Goal: Information Seeking & Learning: Check status

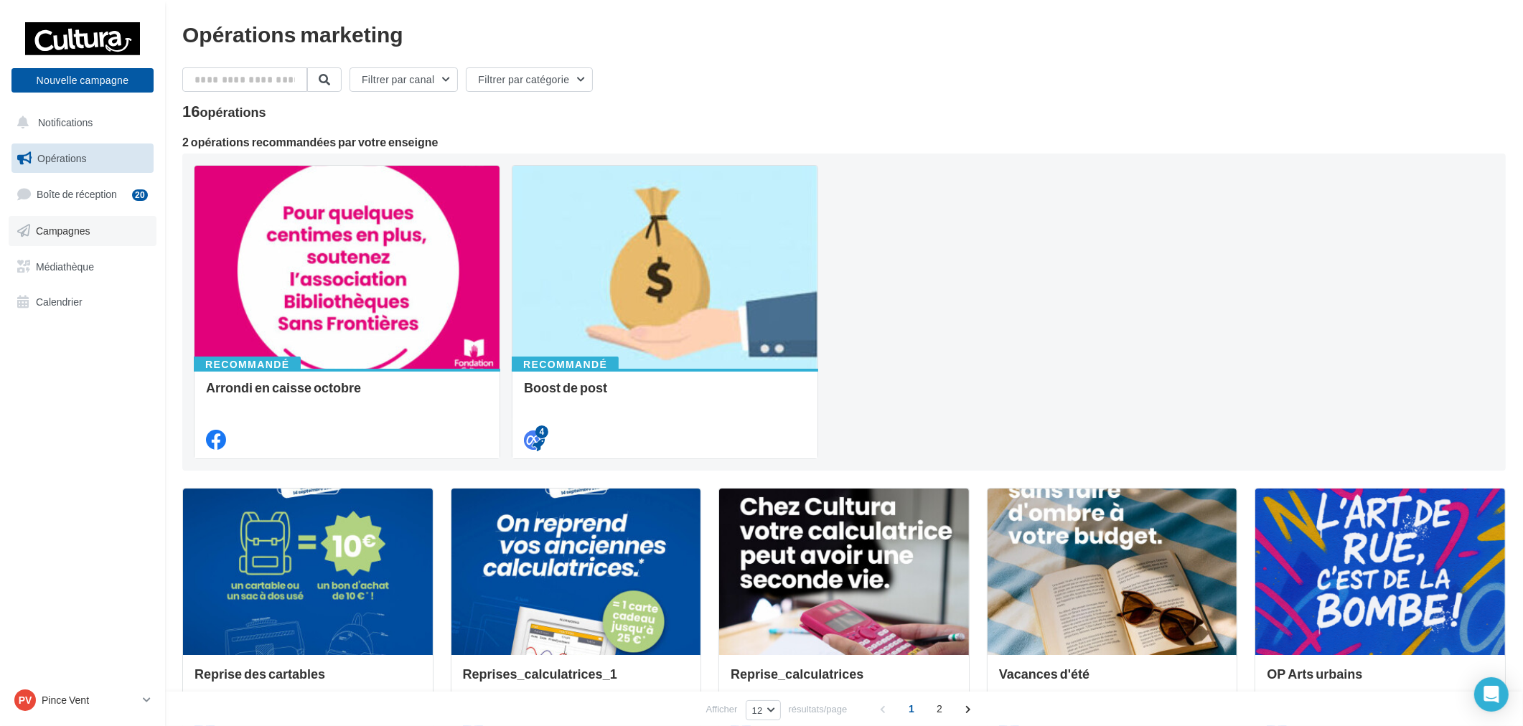
click at [53, 235] on span "Campagnes" at bounding box center [63, 231] width 55 height 12
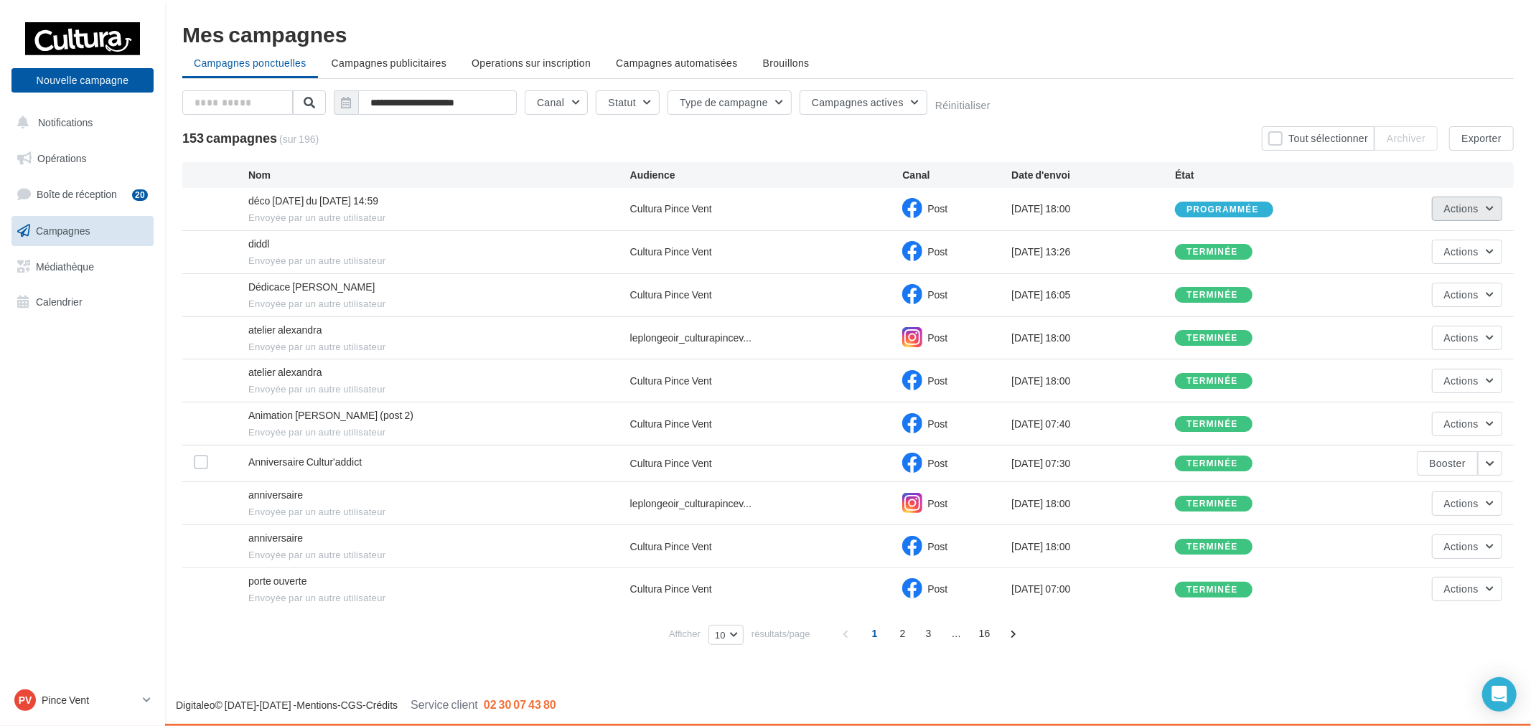
click at [1479, 210] on button "Actions" at bounding box center [1467, 209] width 70 height 24
click at [1438, 256] on button "Voir les résultats" at bounding box center [1431, 242] width 144 height 37
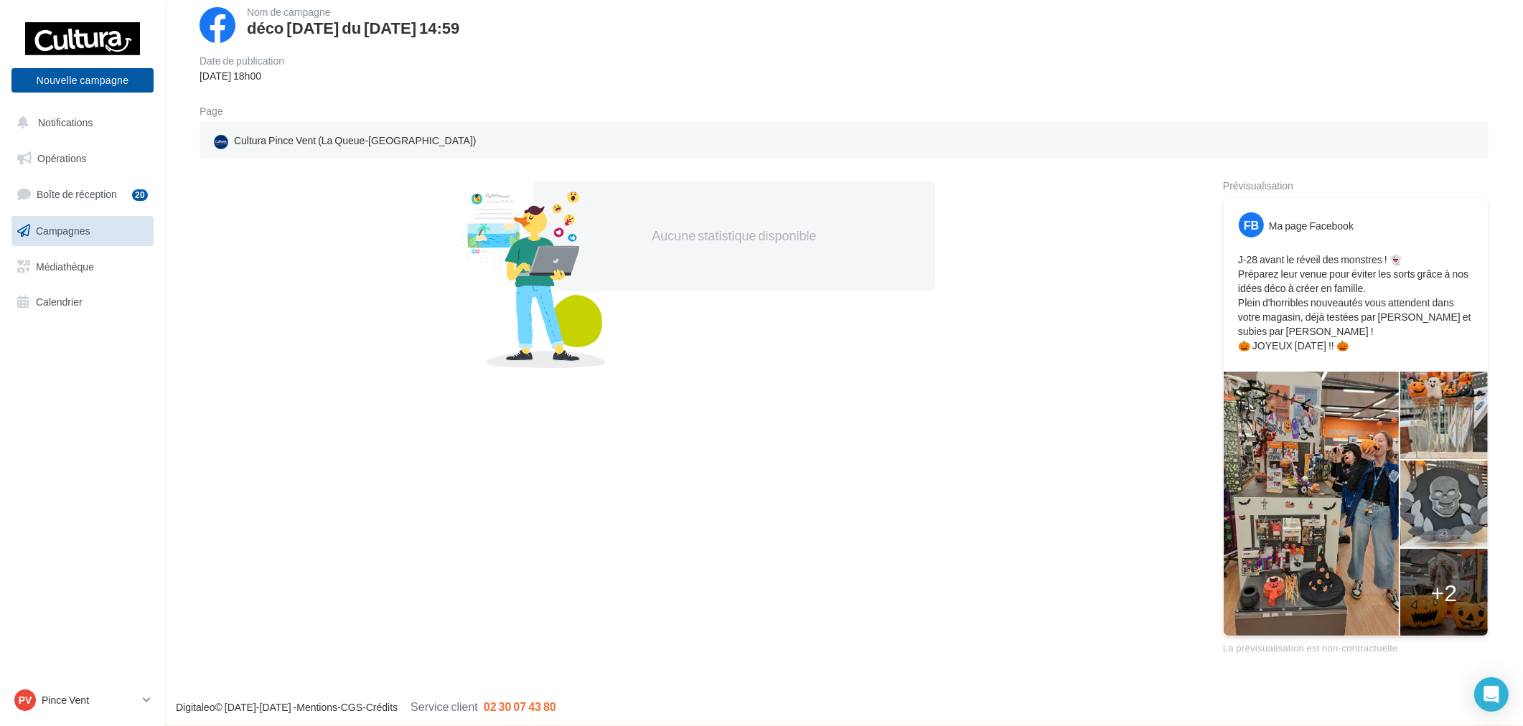
scroll to position [90, 0]
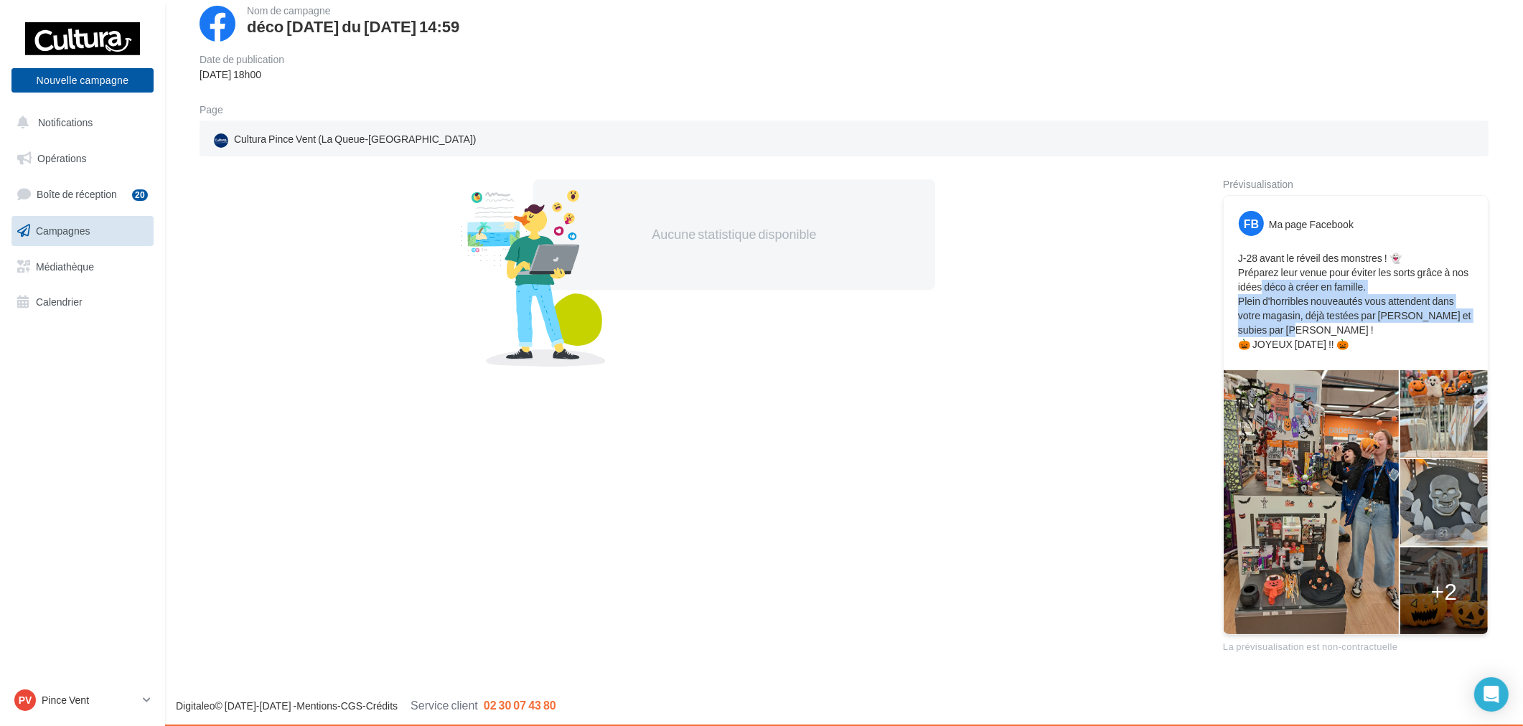
drag, startPoint x: 1260, startPoint y: 289, endPoint x: 1457, endPoint y: 332, distance: 201.3
click at [1424, 328] on p "J-28 avant le réveil des monstres ! 👻 Préparez leur venue pour éviter les sorts…" at bounding box center [1355, 301] width 235 height 100
click at [1461, 332] on p "J-28 avant le réveil des monstres ! 👻 Préparez leur venue pour éviter les sorts…" at bounding box center [1355, 301] width 235 height 100
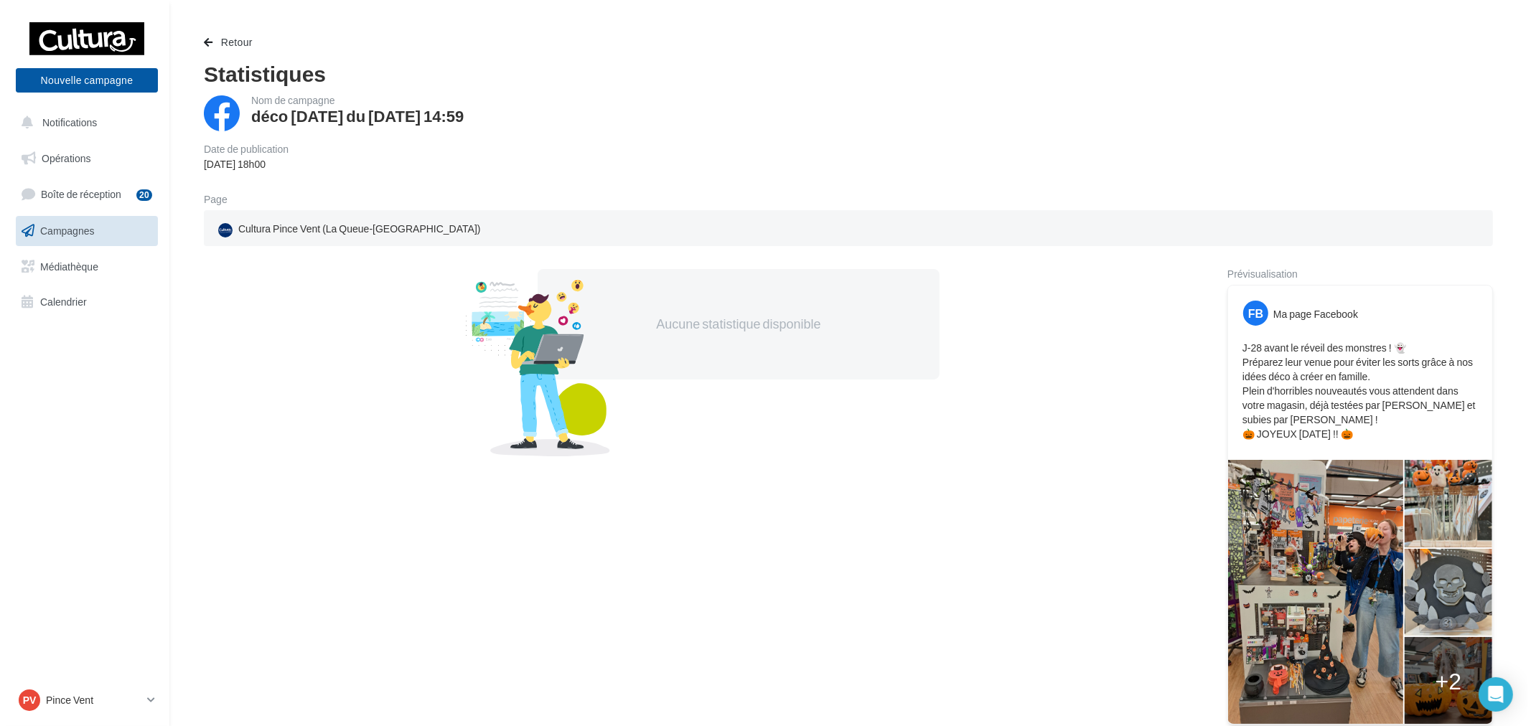
scroll to position [0, 0]
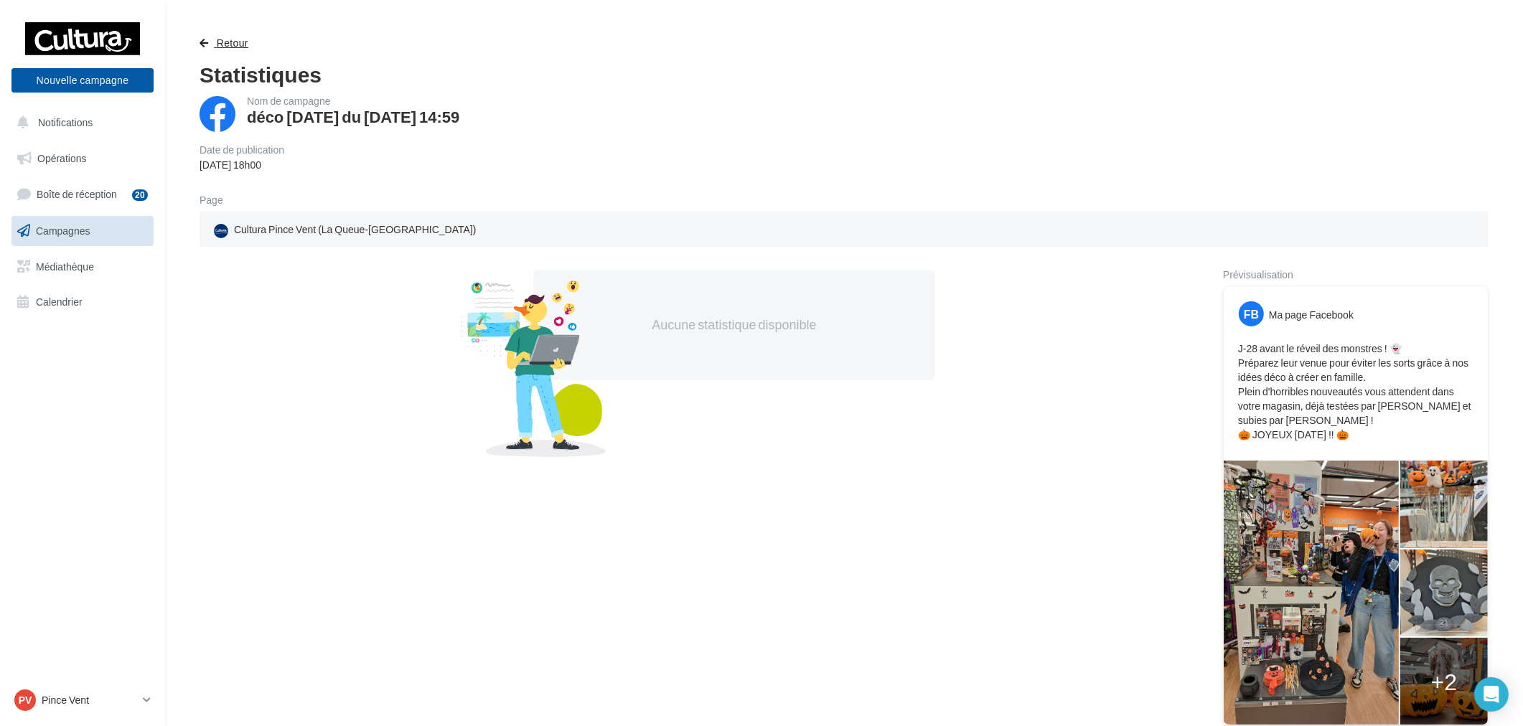
click at [201, 45] on span "button" at bounding box center [204, 43] width 9 height 10
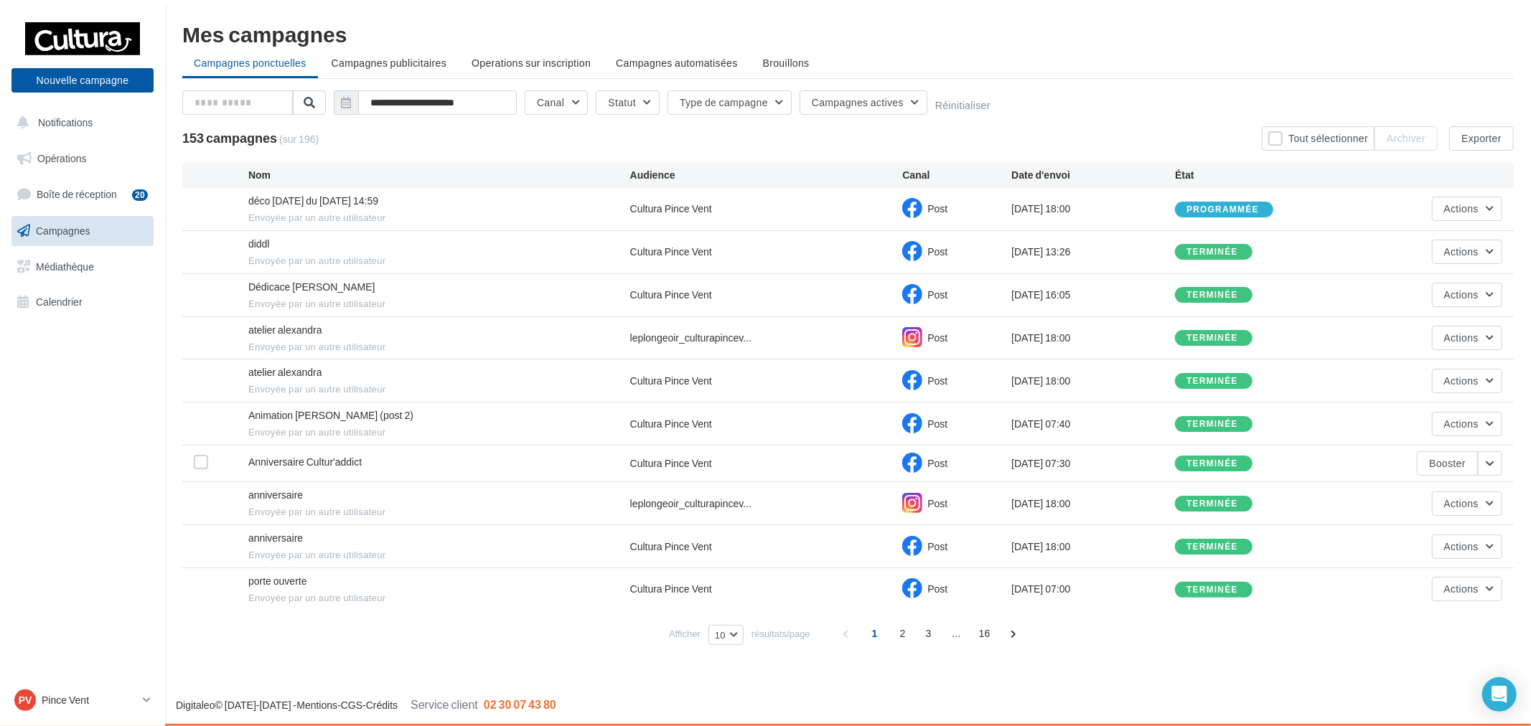
drag, startPoint x: 250, startPoint y: 187, endPoint x: 535, endPoint y: 196, distance: 285.8
click at [526, 197] on div "déco [DATE] du [DATE] 14:59 Envoyée par un autre utilisateur Cultura Pince Vent…" at bounding box center [848, 209] width 1332 height 42
click at [541, 196] on div "déco [DATE] du [DATE] 14:59 Envoyée par un autre utilisateur" at bounding box center [439, 209] width 382 height 31
drag, startPoint x: 328, startPoint y: 212, endPoint x: 334, endPoint y: 248, distance: 36.3
click at [333, 248] on div "déco Halloween du 03-10-2025 14:59 Envoyée par un autre utilisateur Cultura Pin…" at bounding box center [848, 399] width 1332 height 423
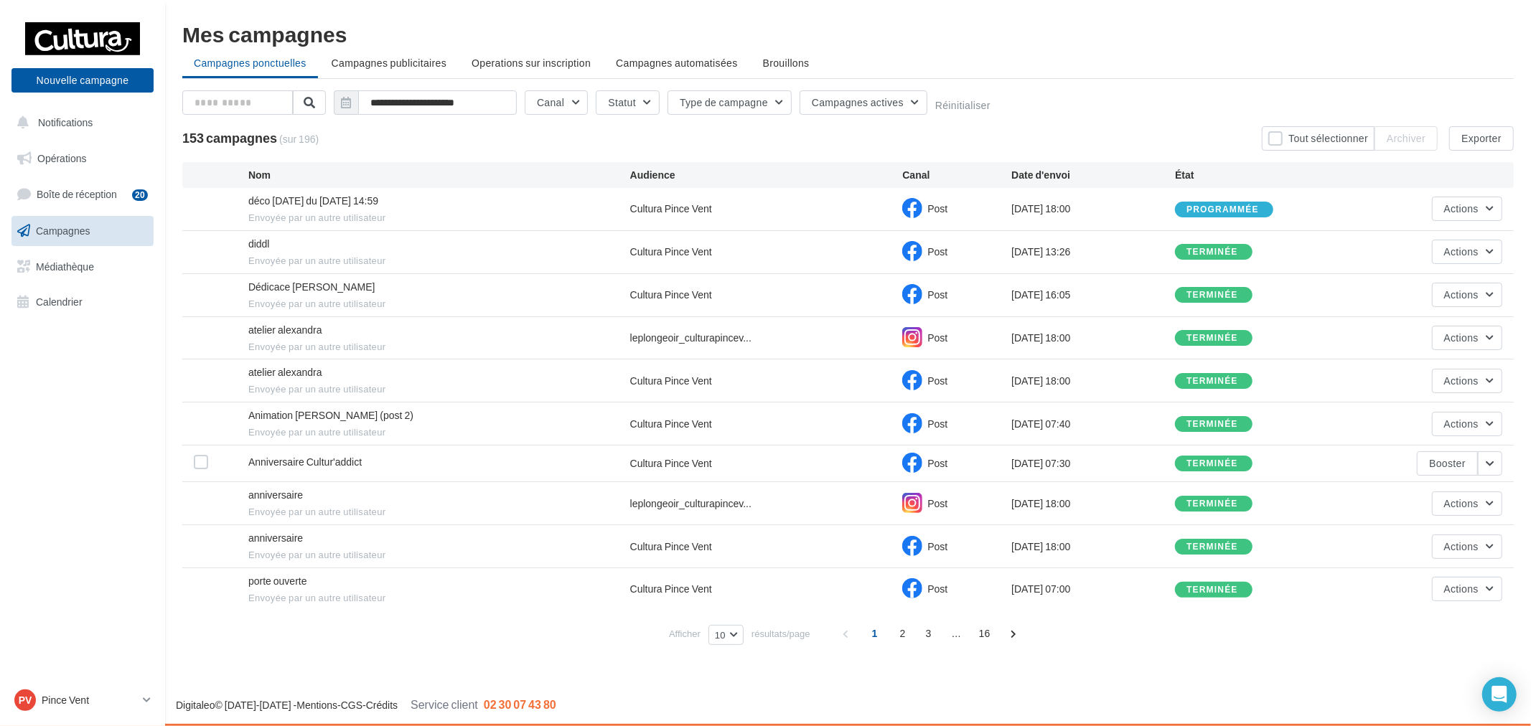
click at [449, 245] on div "diddl Envoyée par un autre utilisateur" at bounding box center [439, 252] width 382 height 31
click at [108, 692] on div "PV Pince Vent r.duriaux5@cultura.fr" at bounding box center [75, 701] width 123 height 22
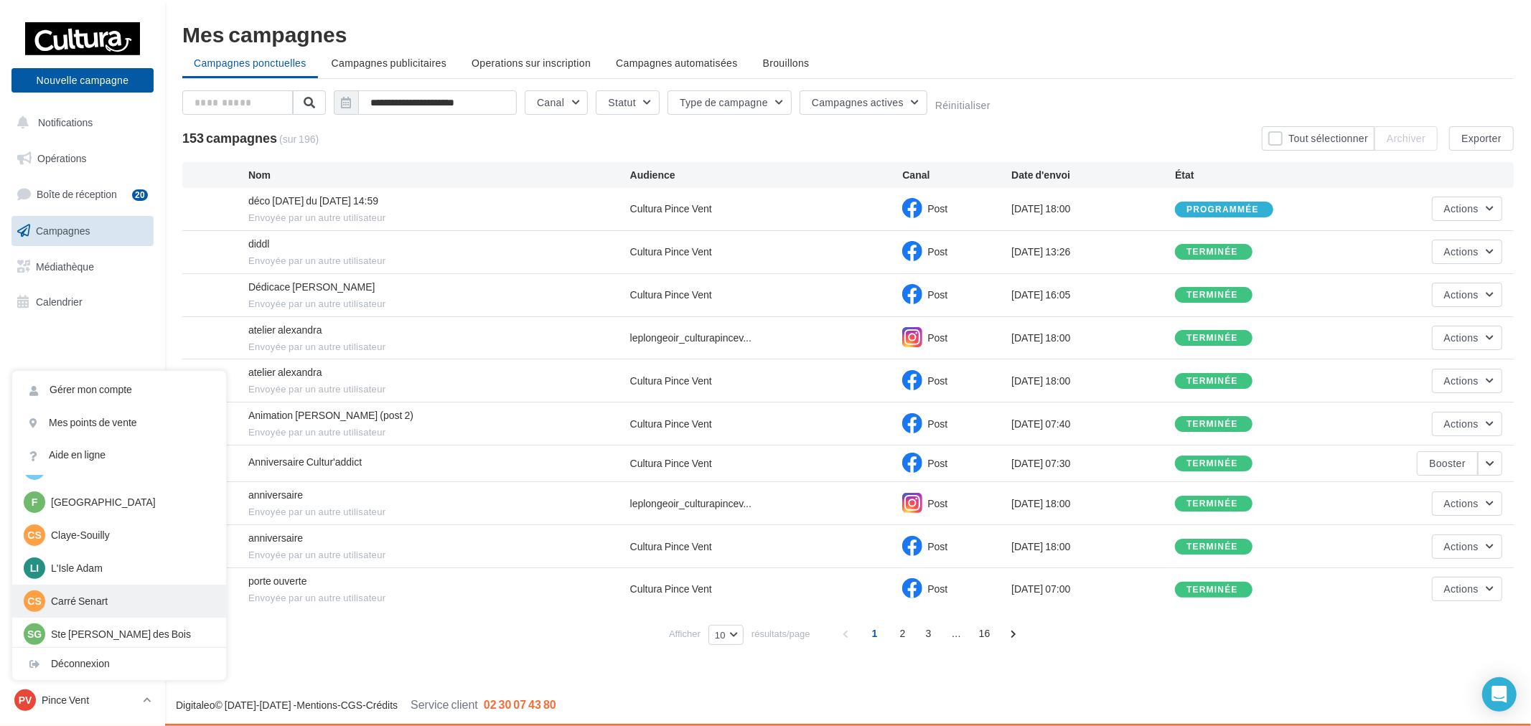
scroll to position [99, 0]
click at [136, 632] on p "Ste Geneviève des Bois" at bounding box center [130, 631] width 158 height 14
